Goal: Find specific page/section: Find specific page/section

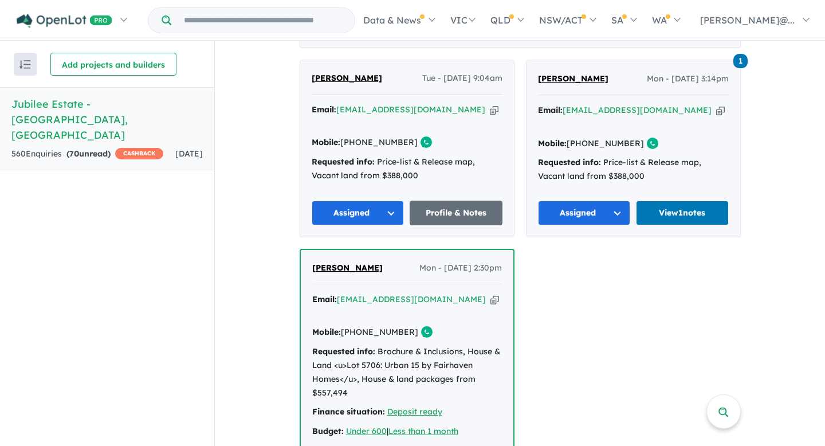
scroll to position [504, 0]
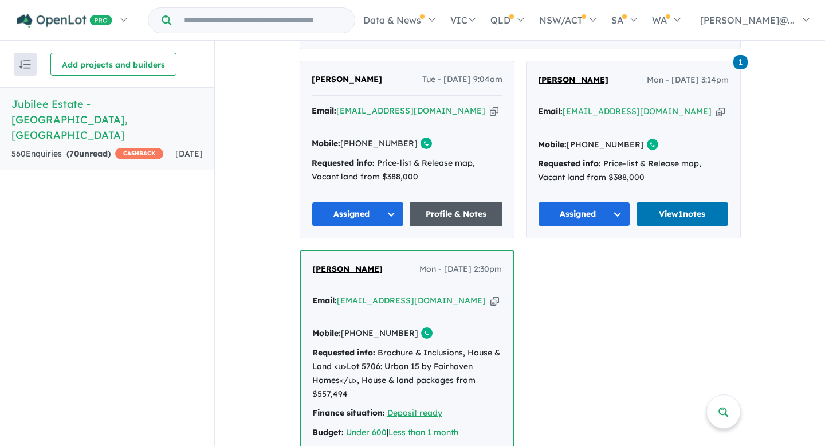
click at [475, 202] on link "Profile & Notes" at bounding box center [455, 214] width 93 height 25
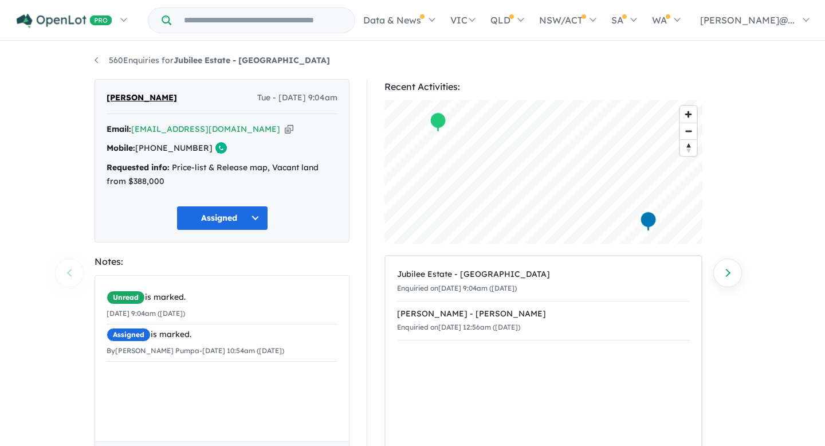
click at [468, 89] on div "Recent Activities:" at bounding box center [543, 86] width 318 height 15
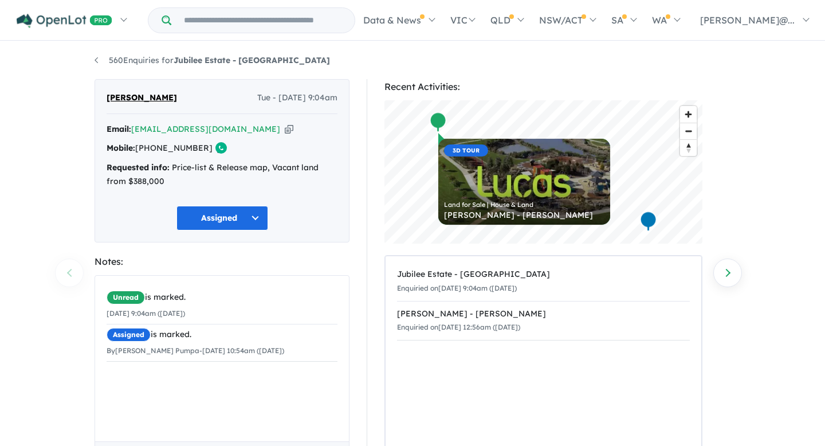
click at [772, 116] on div "560 Enquiries for Jubilee Estate - [GEOGRAPHIC_DATA] Previous enquiry Next enqu…" at bounding box center [412, 244] width 825 height 404
click at [551, 58] on ul "560 Enquiries for Jubilee Estate - [GEOGRAPHIC_DATA]" at bounding box center [412, 61] width 636 height 14
